Goal: Transaction & Acquisition: Purchase product/service

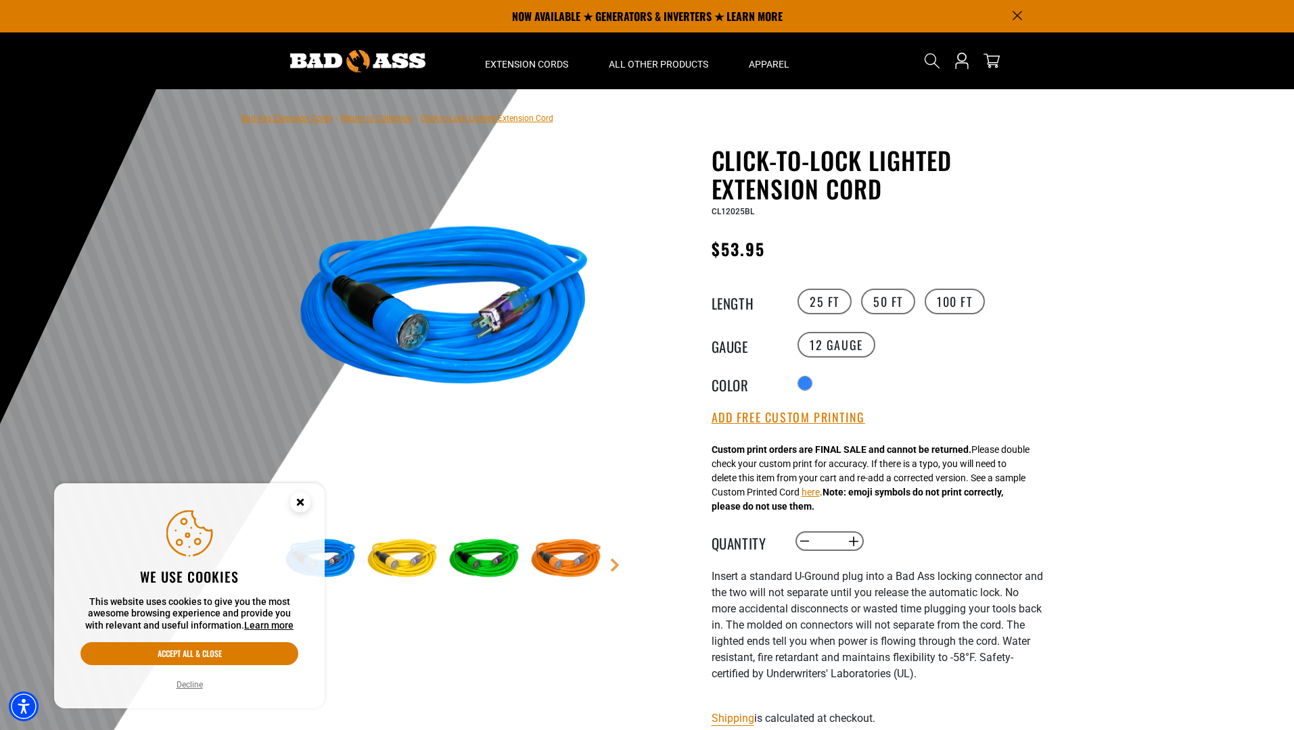
select select "**********"
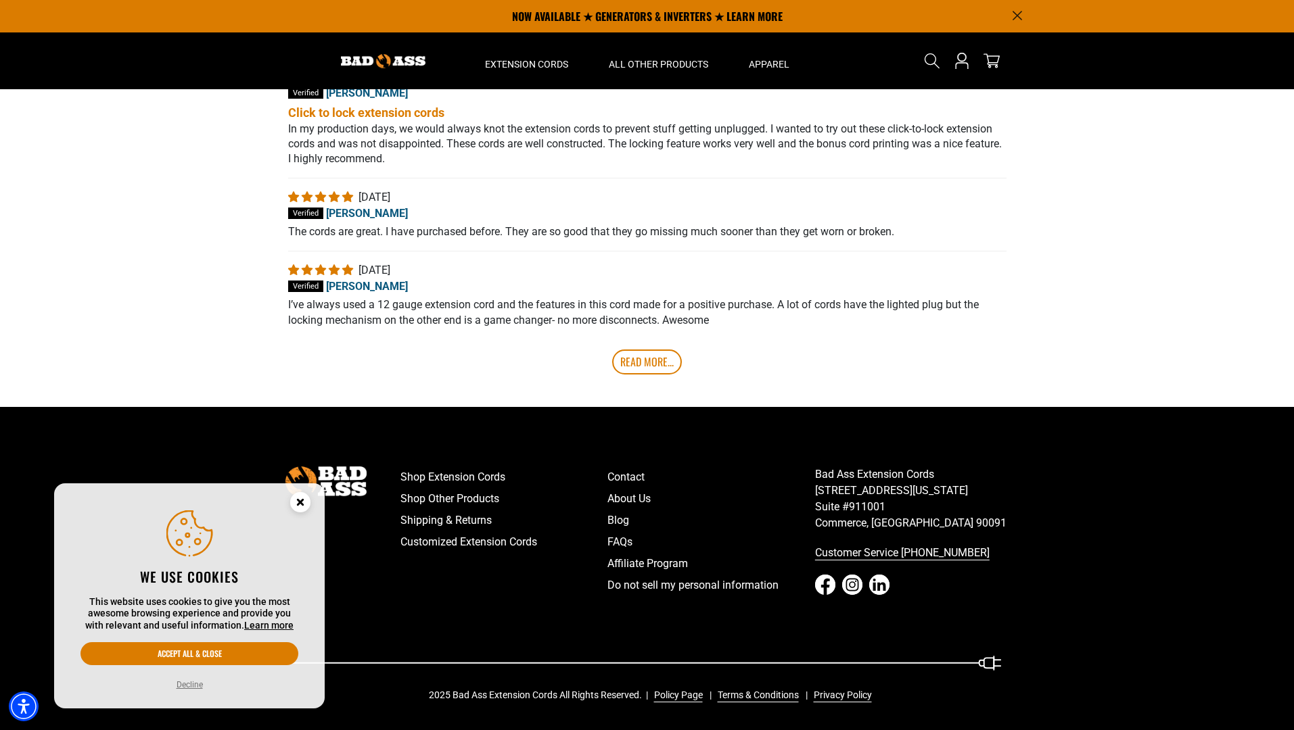
scroll to position [287, 0]
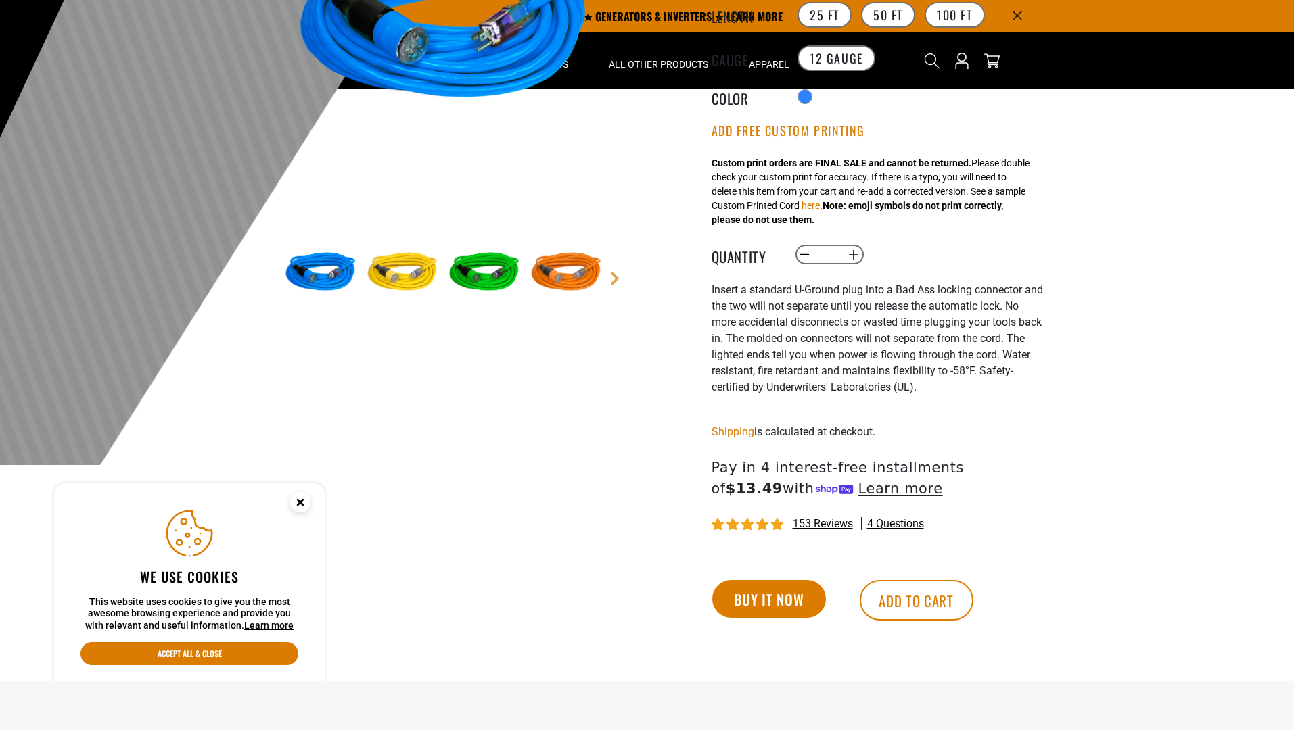
click at [768, 601] on button "Buy it now" at bounding box center [769, 599] width 114 height 38
